Goal: Complete application form

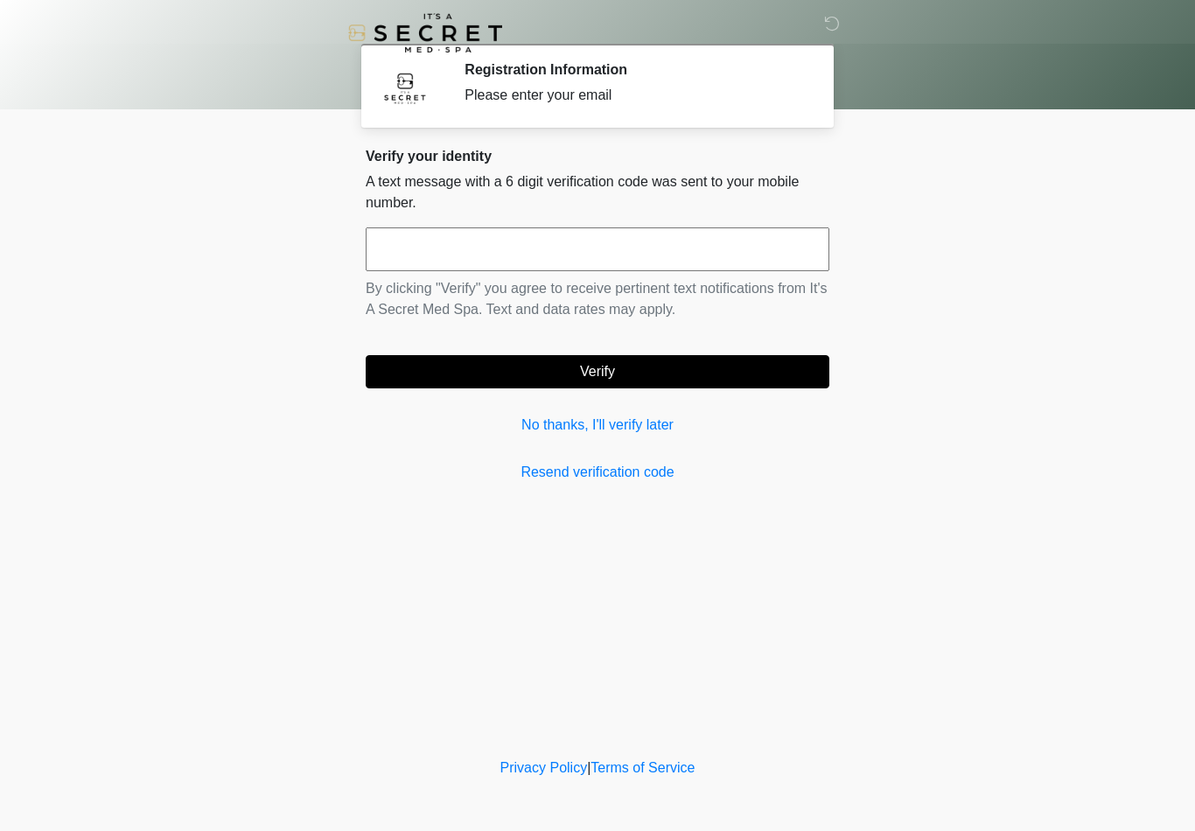
click at [618, 263] on input "text" at bounding box center [597, 249] width 463 height 44
type input "******"
click at [637, 374] on button "Verify" at bounding box center [597, 371] width 463 height 33
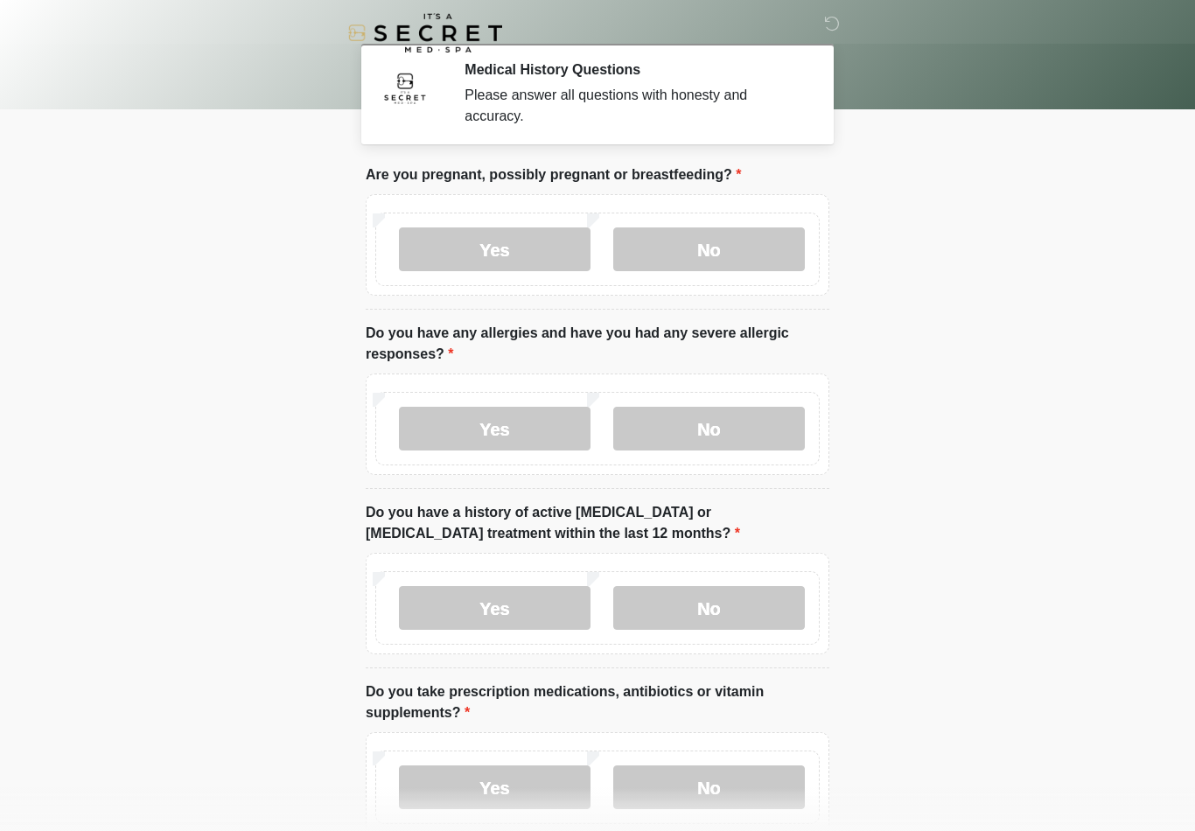
click at [752, 260] on label "No" at bounding box center [709, 249] width 192 height 44
click at [727, 437] on label "No" at bounding box center [709, 429] width 192 height 44
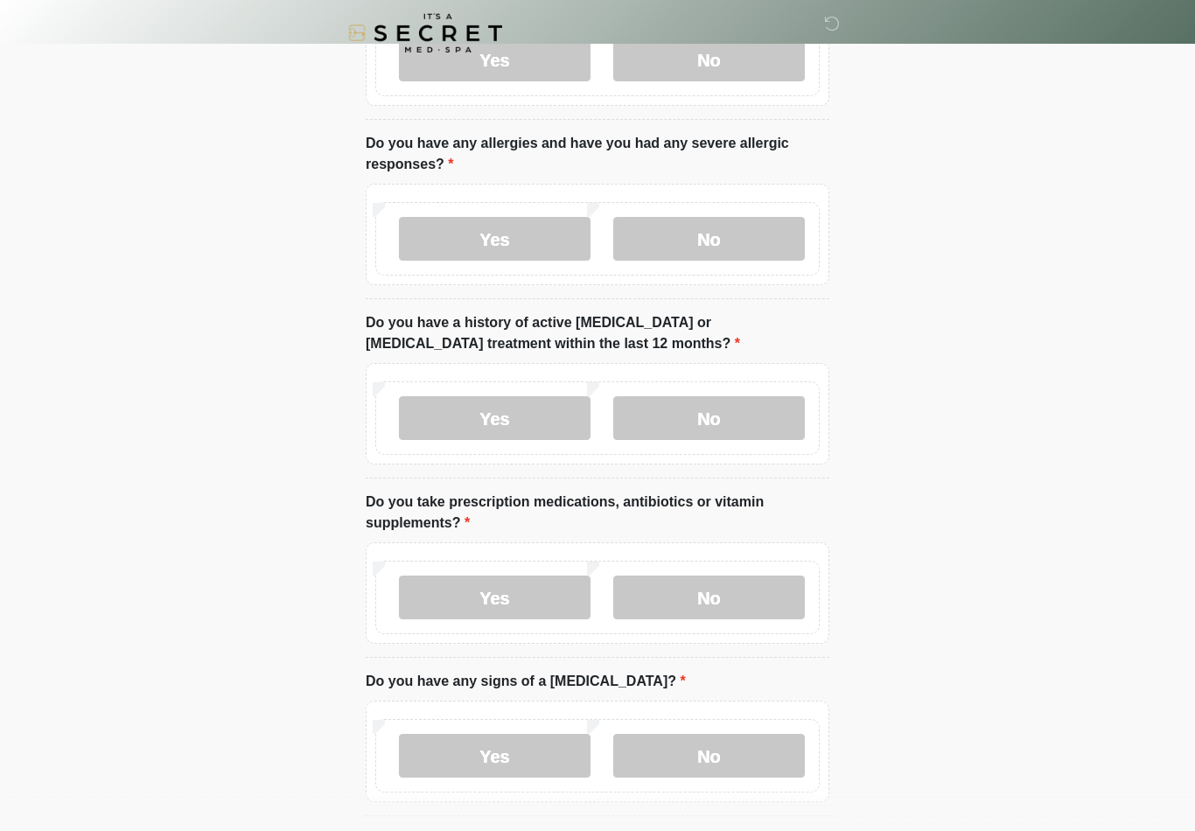
scroll to position [199, 0]
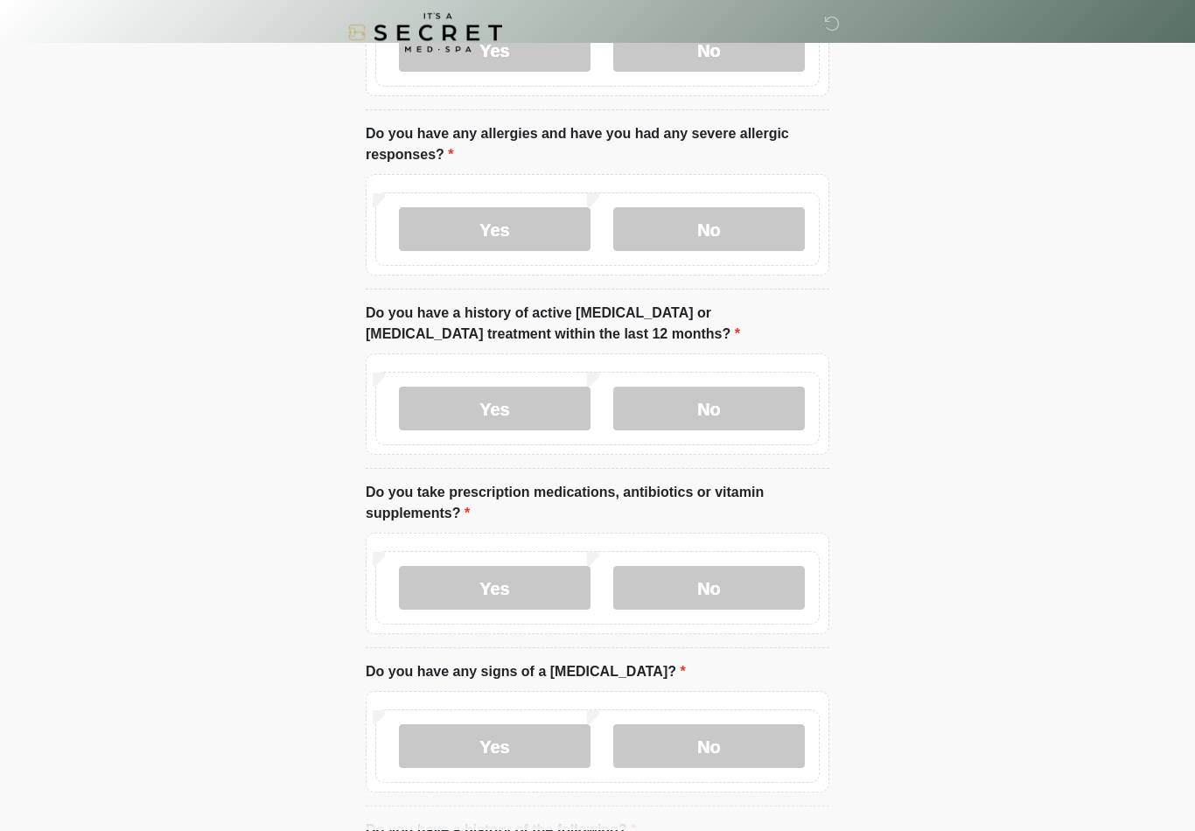
click at [726, 411] on label "No" at bounding box center [709, 409] width 192 height 44
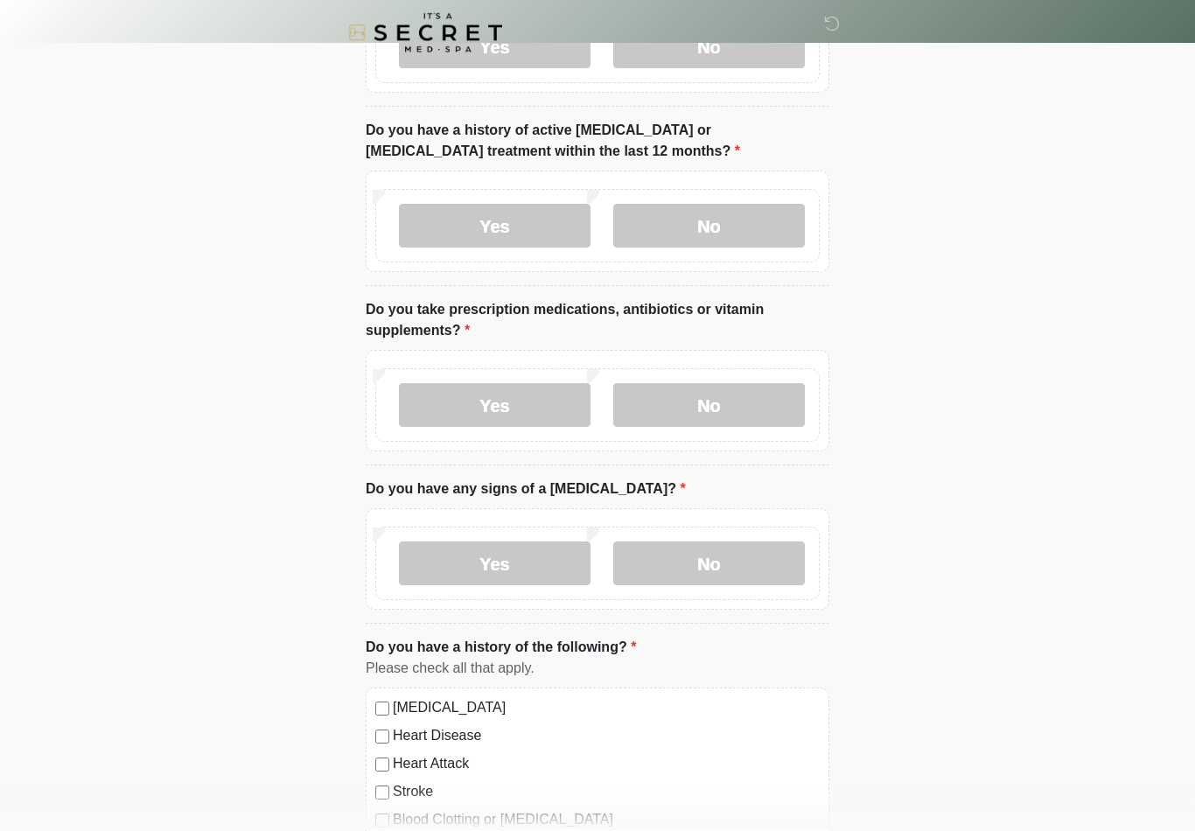
scroll to position [382, 0]
click at [498, 410] on label "Yes" at bounding box center [495, 405] width 192 height 44
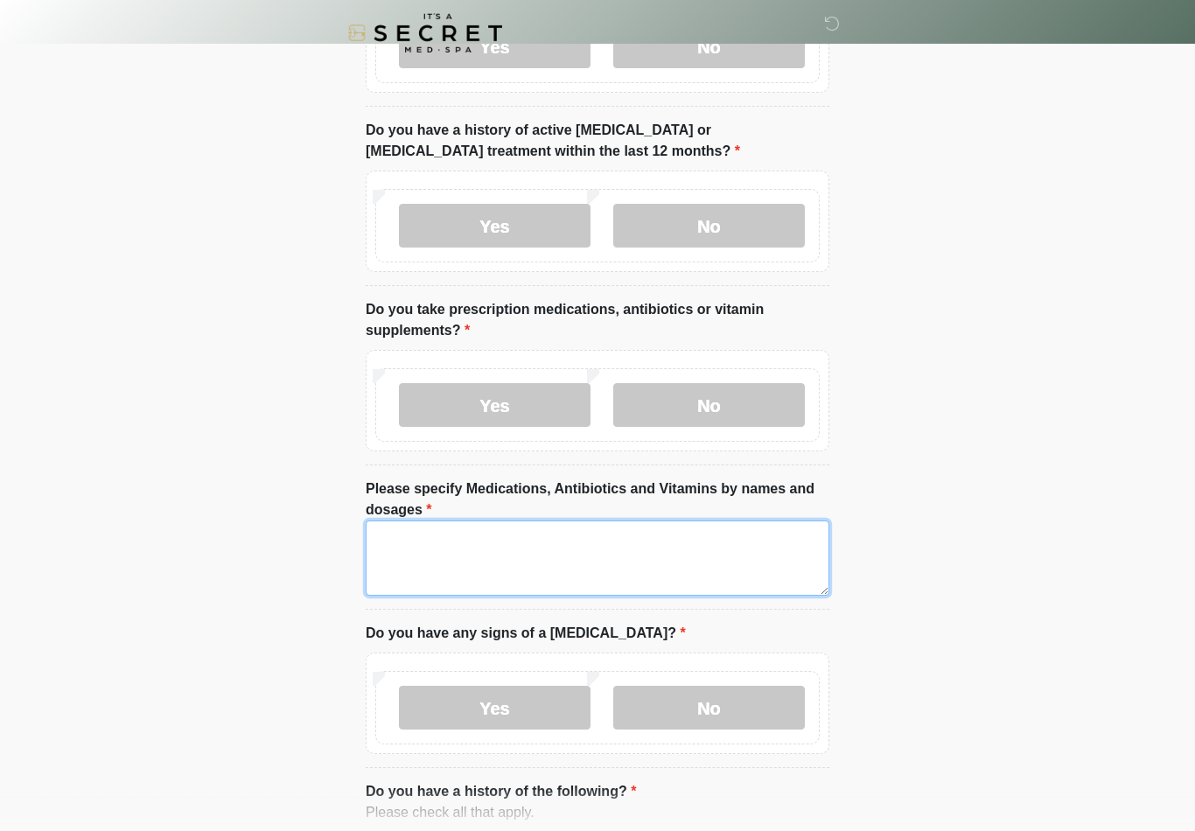
click at [607, 562] on textarea "Please specify Medications, Antibiotics and Vitamins by names and dosages" at bounding box center [597, 557] width 463 height 75
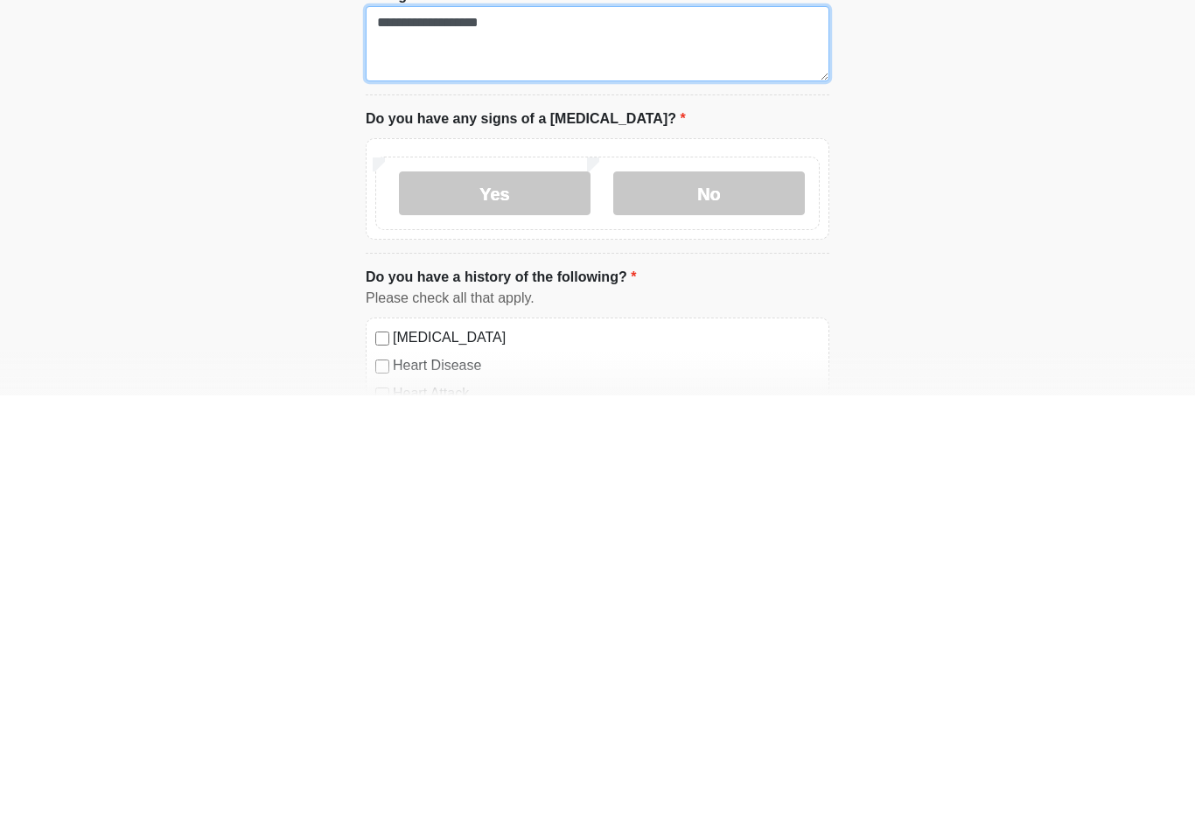
type textarea "**********"
click at [758, 607] on label "No" at bounding box center [709, 629] width 192 height 44
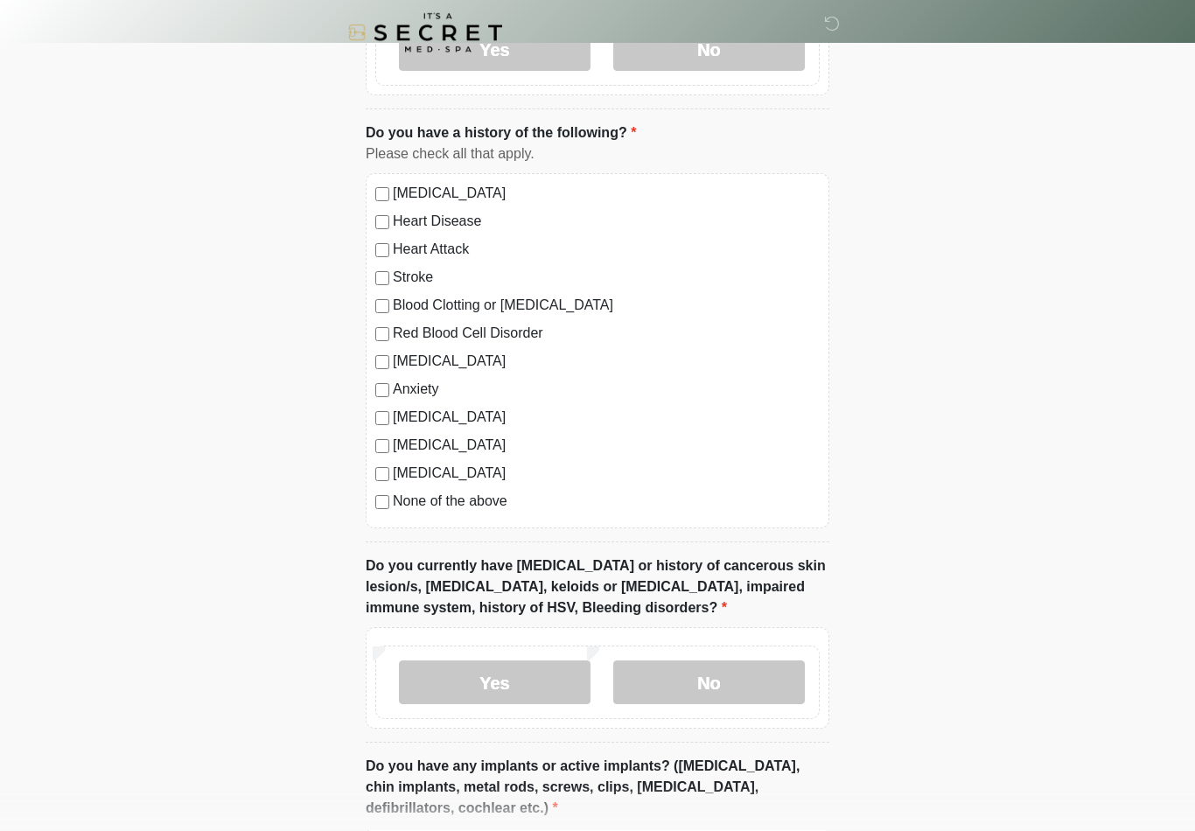
scroll to position [1041, 0]
click at [707, 684] on label "No" at bounding box center [709, 681] width 192 height 44
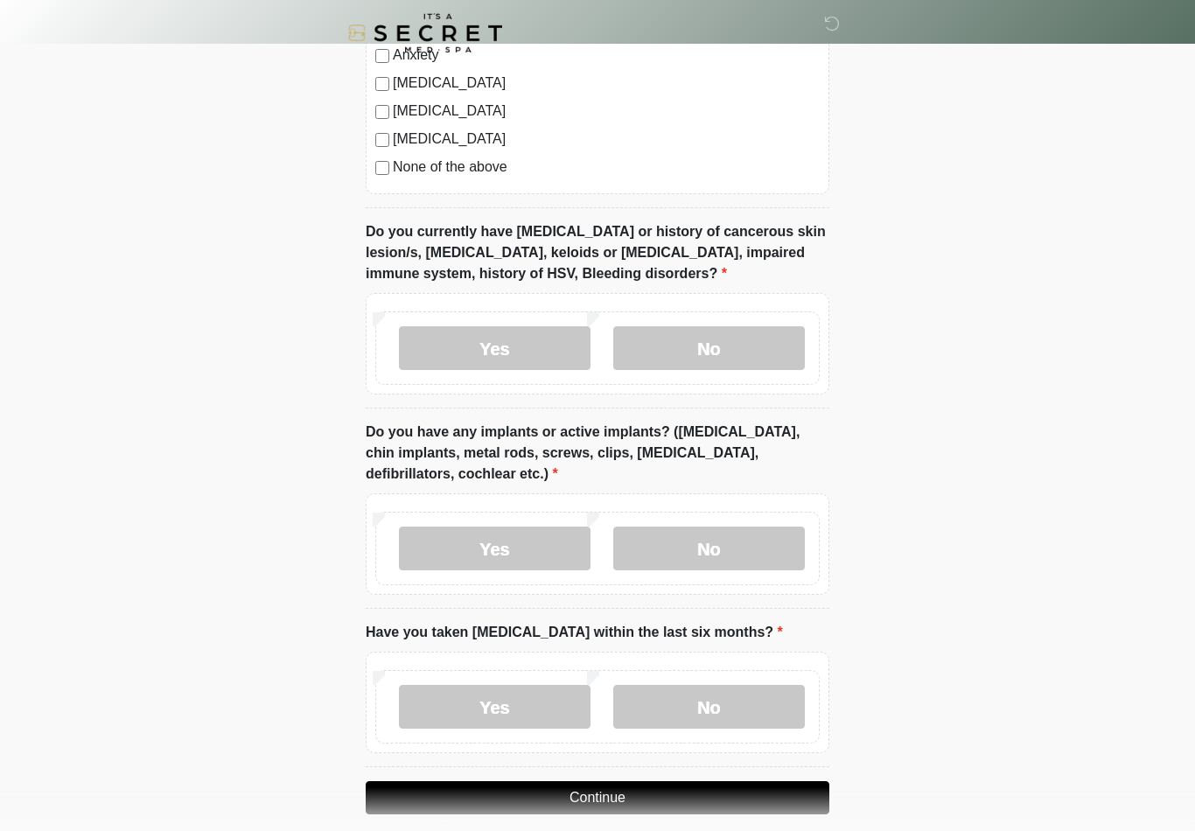
scroll to position [1378, 0]
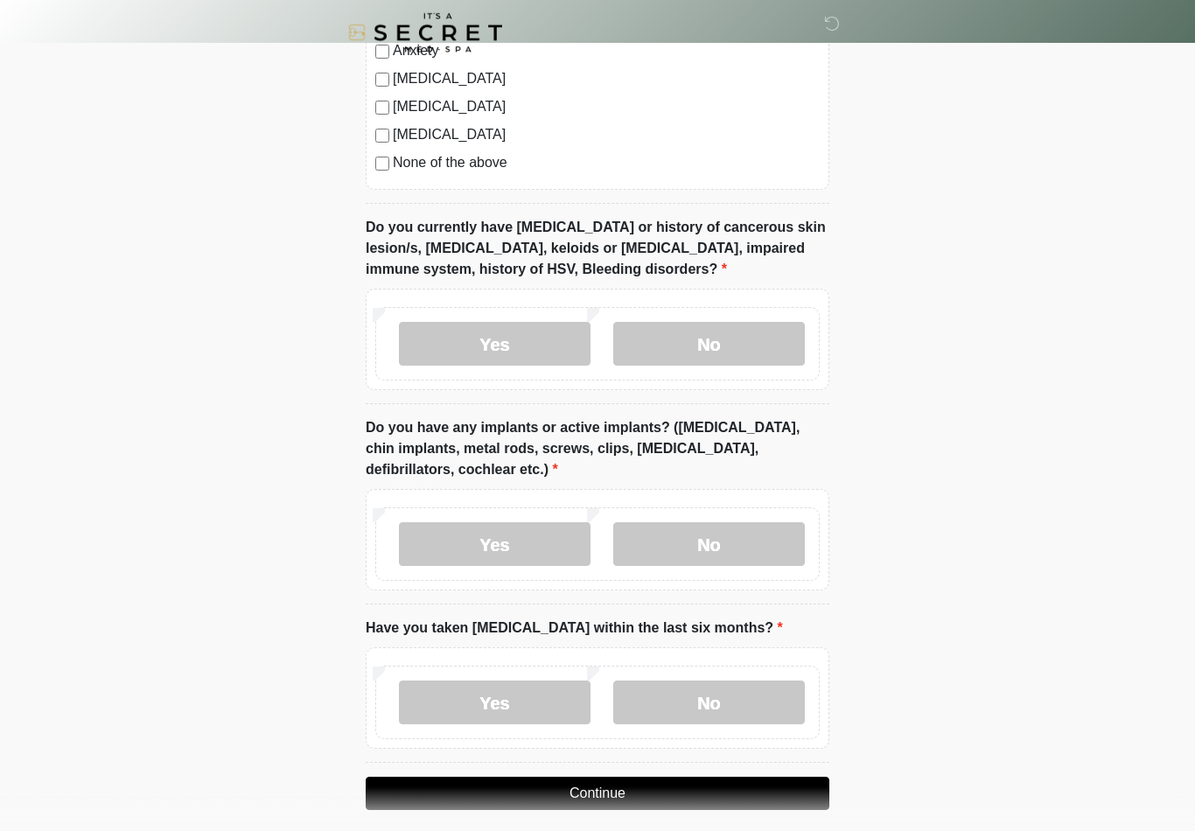
click at [714, 542] on label "No" at bounding box center [709, 545] width 192 height 44
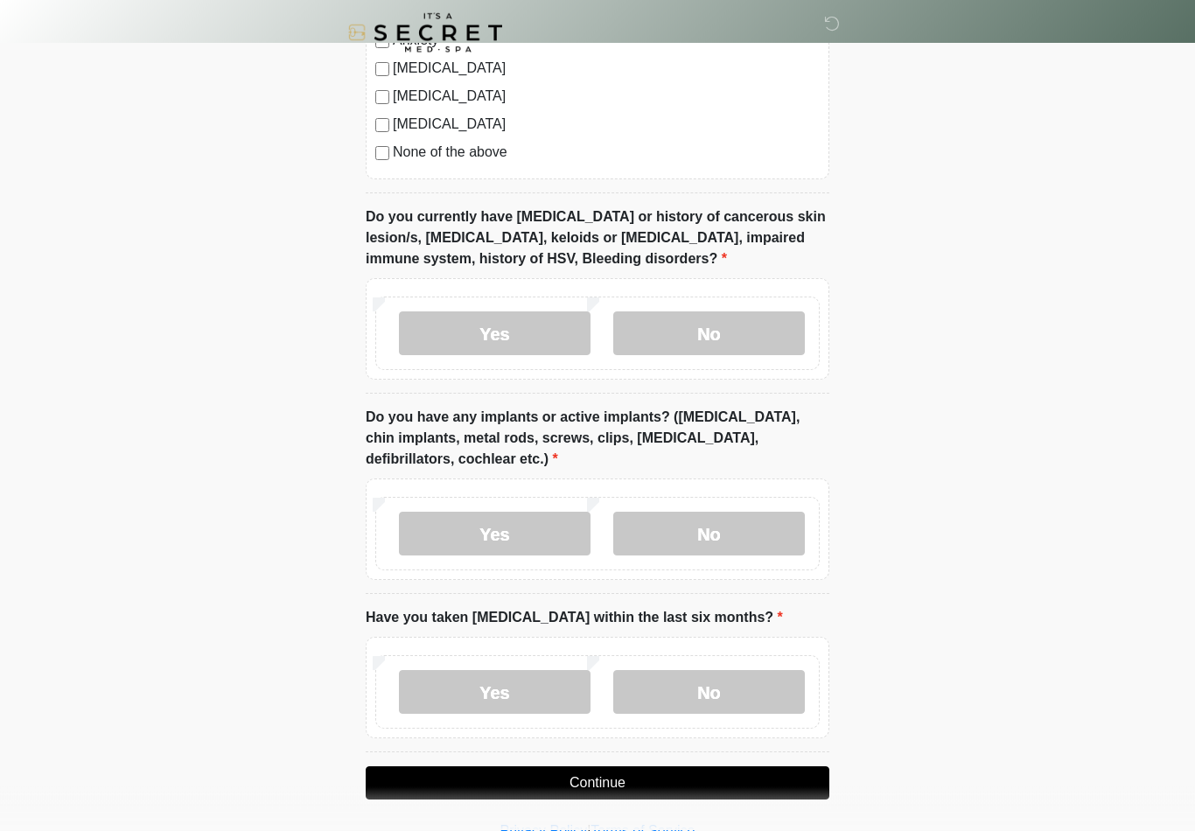
scroll to position [1421, 0]
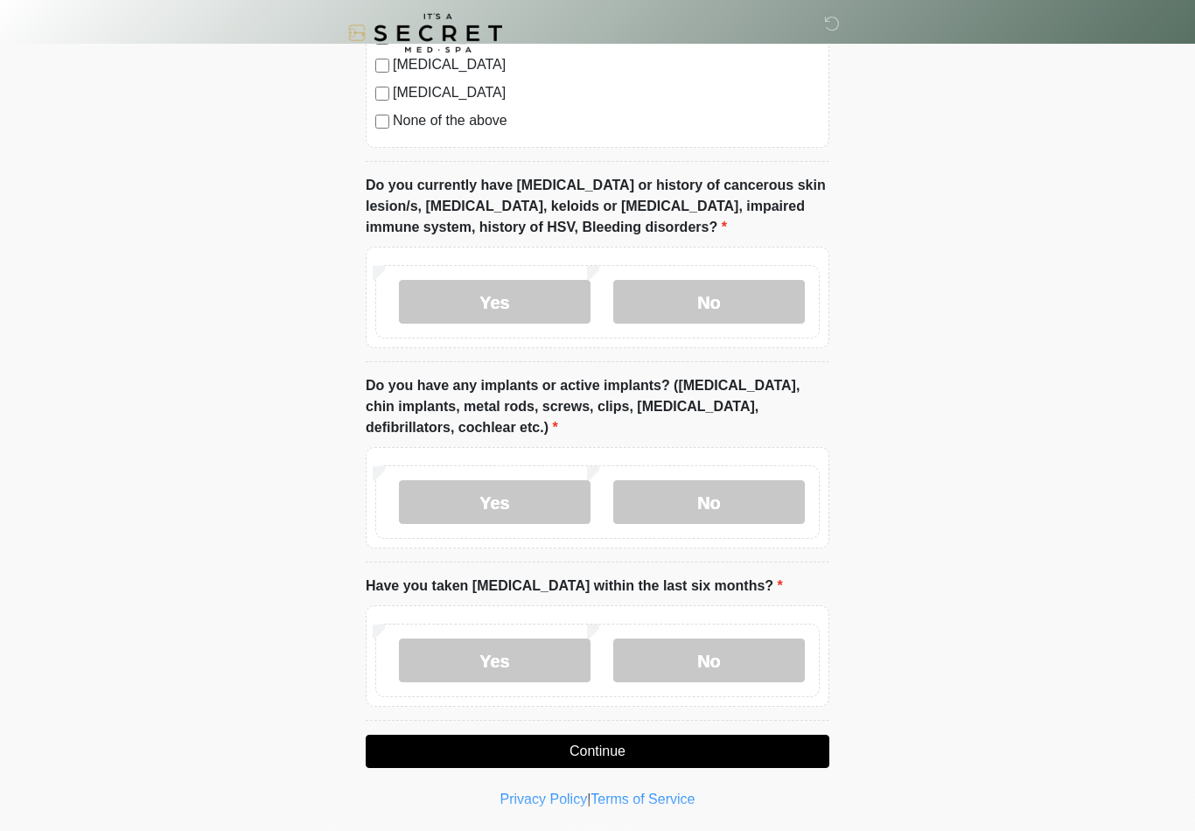
click at [710, 665] on label "No" at bounding box center [709, 660] width 192 height 44
click at [633, 750] on button "Continue" at bounding box center [597, 751] width 463 height 33
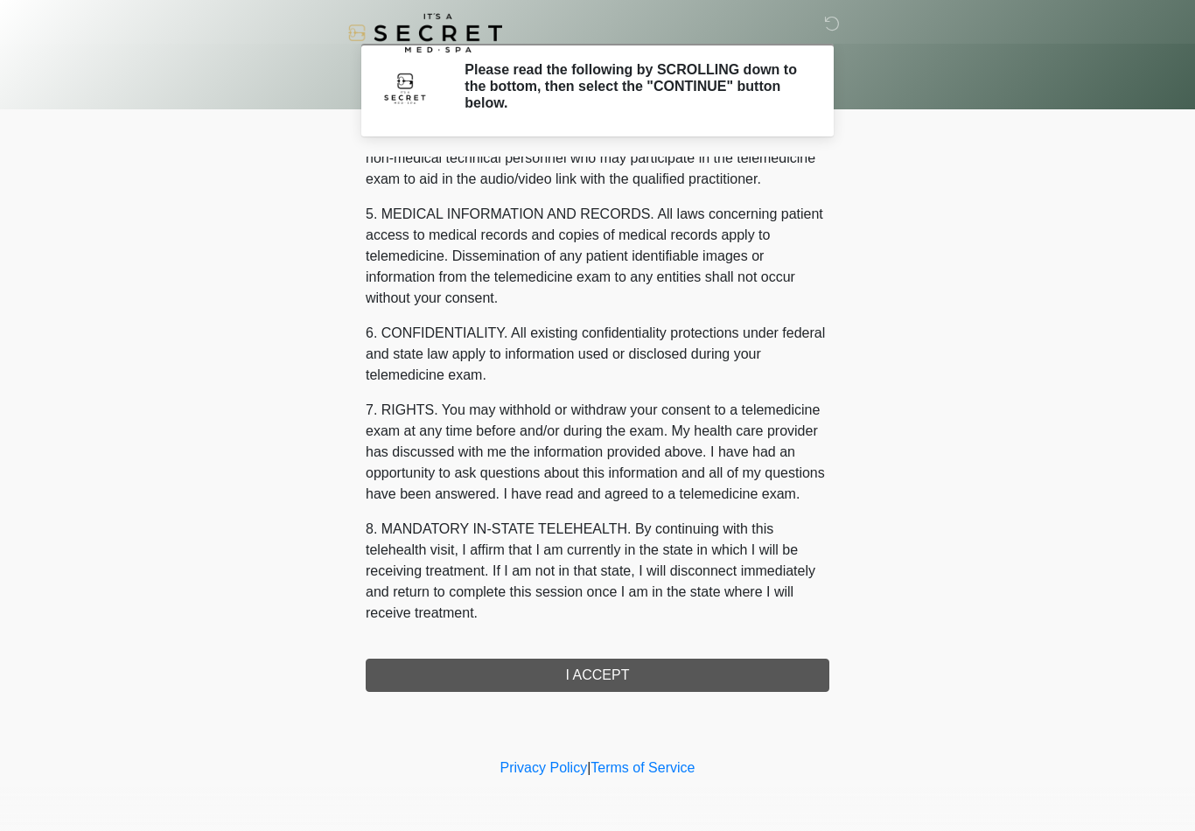
scroll to position [533, 0]
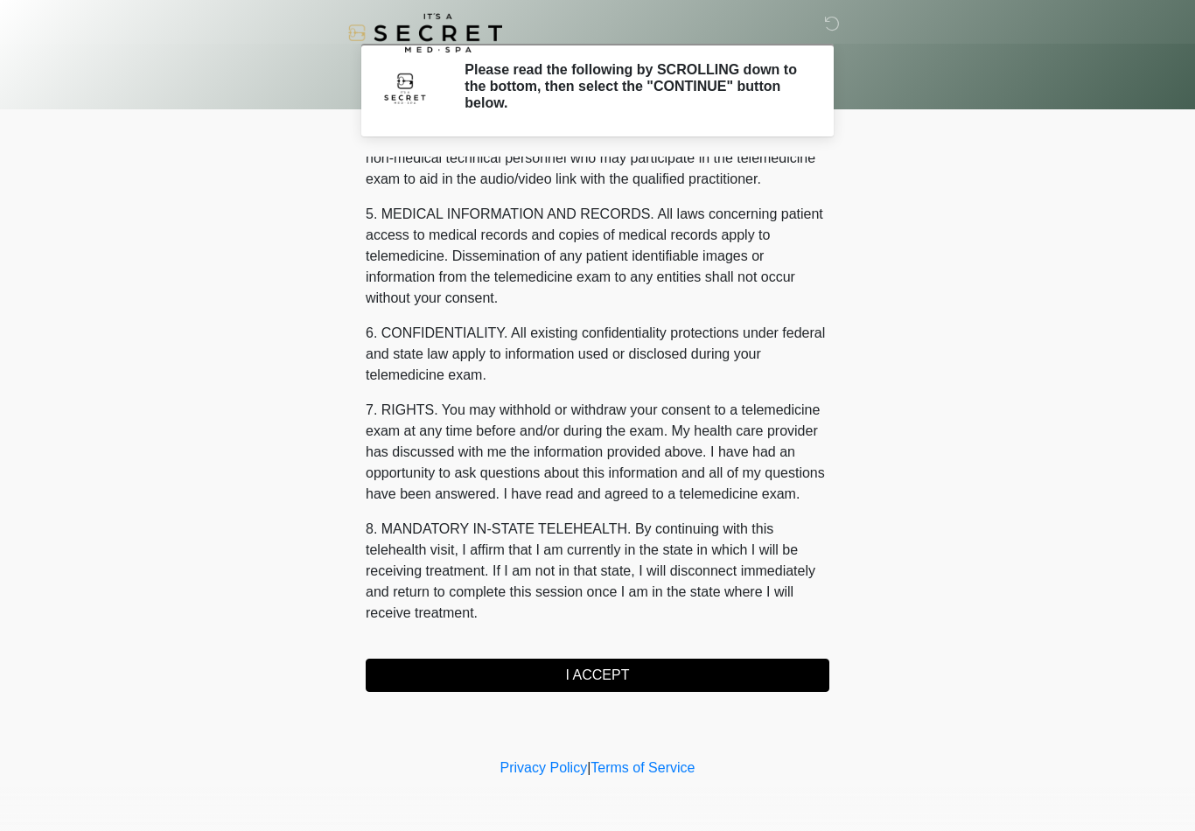
click at [569, 679] on button "I ACCEPT" at bounding box center [597, 674] width 463 height 33
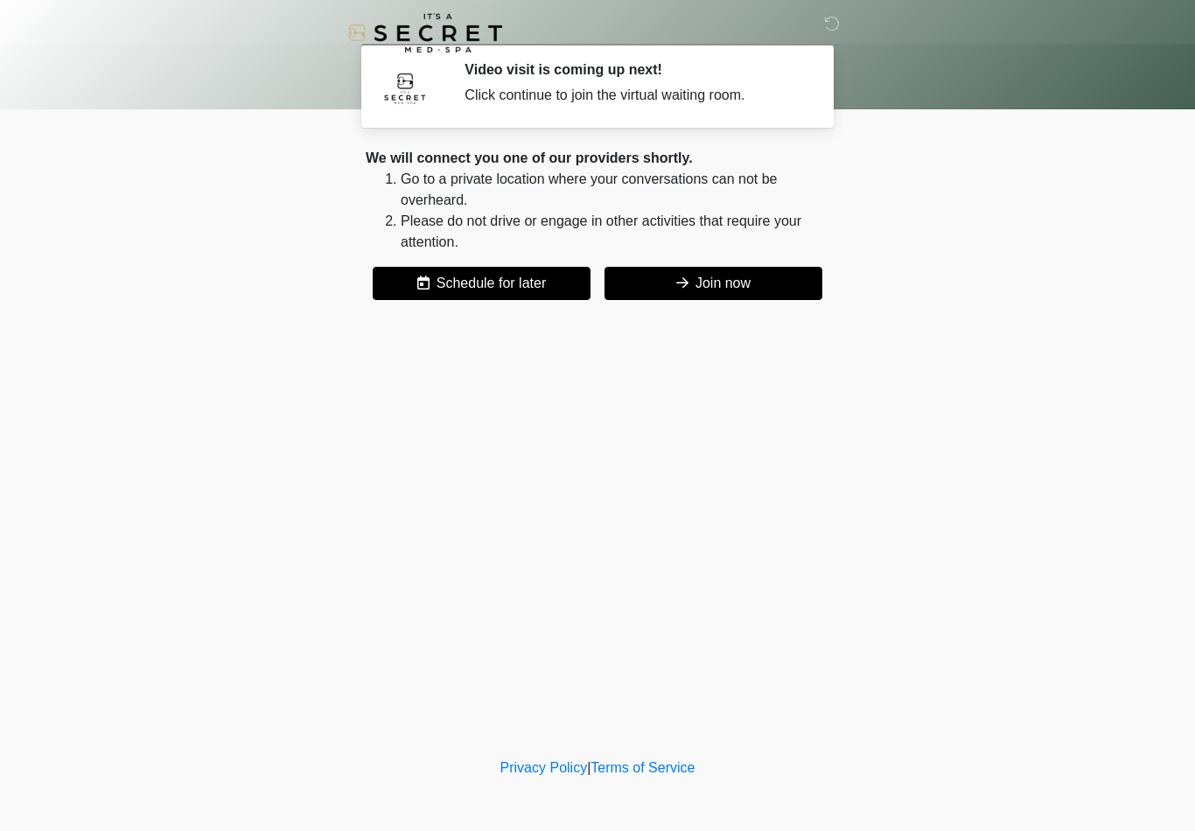
click at [737, 285] on button "Join now" at bounding box center [713, 283] width 218 height 33
